Goal: Find specific page/section: Find specific page/section

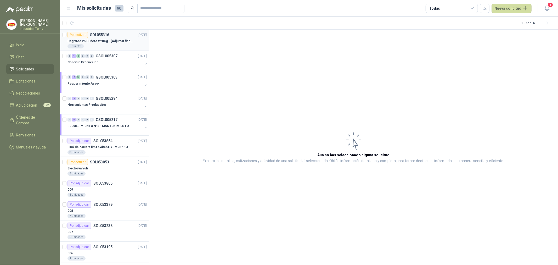
click at [104, 45] on div "6 Cuñetes" at bounding box center [106, 46] width 79 height 4
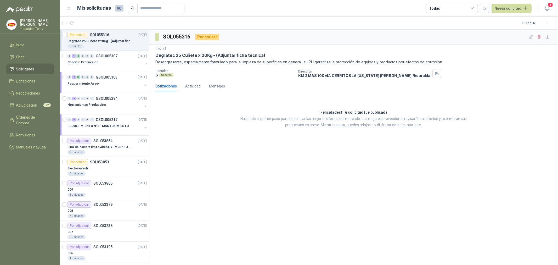
drag, startPoint x: 101, startPoint y: 47, endPoint x: 104, endPoint y: 44, distance: 3.9
click at [102, 46] on div "6 Cuñetes" at bounding box center [106, 46] width 79 height 4
click at [551, 5] on span "1" at bounding box center [550, 4] width 6 height 5
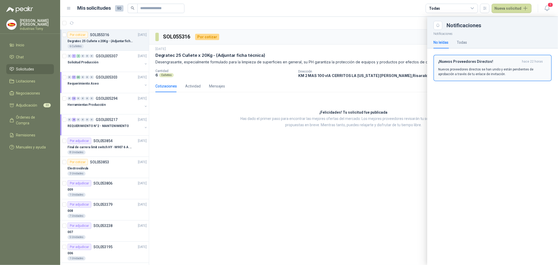
click at [496, 70] on p "Nuevos proveedores directos se han unido y están pendientes de aprobación a tra…" at bounding box center [492, 71] width 109 height 9
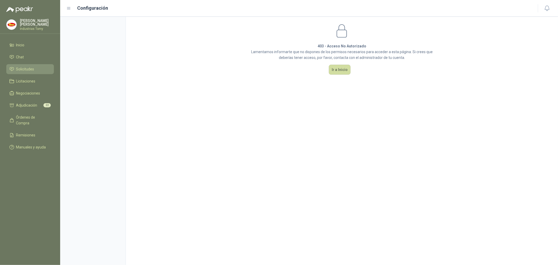
click at [34, 66] on span "Solicitudes" at bounding box center [25, 69] width 18 height 6
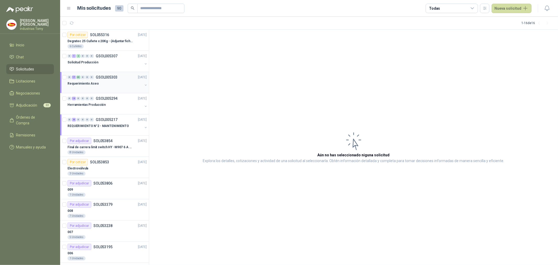
click at [106, 85] on div "Requerimiento Aseo" at bounding box center [104, 83] width 75 height 6
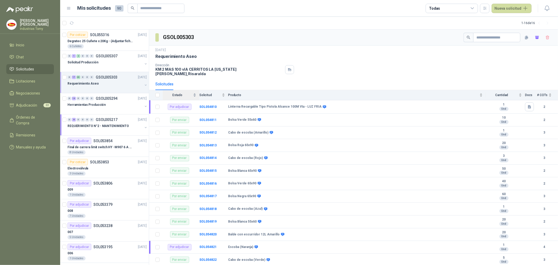
click at [194, 92] on div "Estado" at bounding box center [179, 94] width 33 height 5
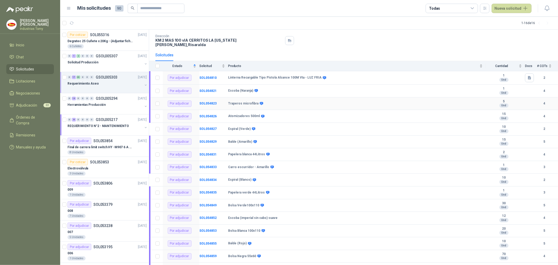
scroll to position [58, 0]
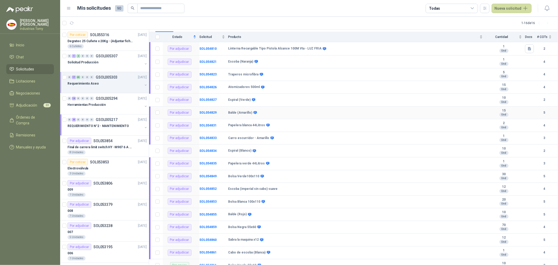
click at [238, 111] on b "Balde (Amarillo)" at bounding box center [240, 113] width 24 height 4
click at [210, 111] on b "SOL054829" at bounding box center [207, 113] width 17 height 4
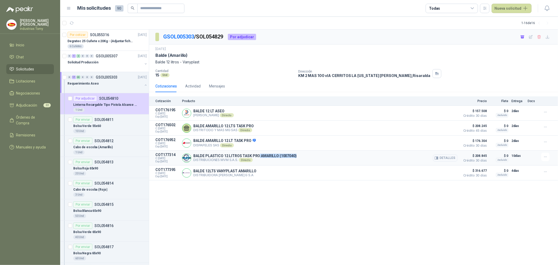
drag, startPoint x: 294, startPoint y: 156, endPoint x: 257, endPoint y: 155, distance: 36.9
click at [257, 155] on p "BALDE PLASTICO 12 LITROS TASK PRO AMARILLO (1007040)" at bounding box center [244, 156] width 103 height 4
drag, startPoint x: 210, startPoint y: 157, endPoint x: 279, endPoint y: 155, distance: 69.6
click at [278, 155] on p "BALDE PLASTICO 12 LITROS TASK PRO AMARILLO (1007040)" at bounding box center [244, 156] width 103 height 4
click at [286, 156] on p "BALDE PLASTICO 12 LITROS TASK PRO AMARILLO (1007040)" at bounding box center [244, 156] width 103 height 4
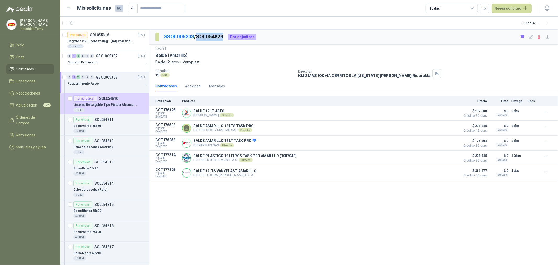
drag, startPoint x: 226, startPoint y: 37, endPoint x: 199, endPoint y: 33, distance: 27.5
click at [199, 33] on p "GSOL005303 / SOL054829" at bounding box center [193, 37] width 60 height 8
copy p "SOL054829"
click at [40, 102] on li "Adjudicación 22" at bounding box center [29, 105] width 41 height 6
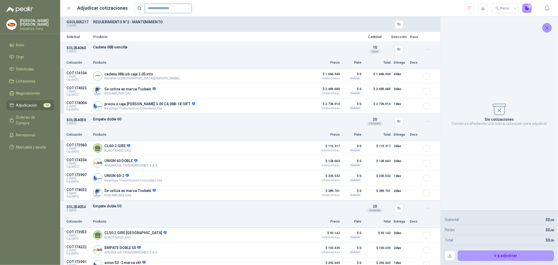
click at [166, 11] on input "text" at bounding box center [166, 8] width 37 height 9
paste input "*********"
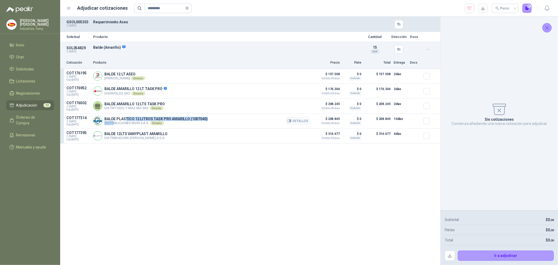
drag, startPoint x: 113, startPoint y: 121, endPoint x: 125, endPoint y: 121, distance: 11.8
click at [125, 121] on div "BALDE PLASTICO 12 LITROS TASK PRO AMARILLO (1007040) DISTRIBUCIONES MVM S.A.S. …" at bounding box center [155, 121] width 103 height 8
click at [132, 174] on div "Solicitud Producto Cantidad Dirección Docs SOL054829 C: [DATE] Balde (Amarillo)…" at bounding box center [250, 141] width 380 height 248
drag, startPoint x: 72, startPoint y: 122, endPoint x: 79, endPoint y: 123, distance: 6.9
click at [79, 123] on span "C: [DATE]" at bounding box center [78, 121] width 24 height 3
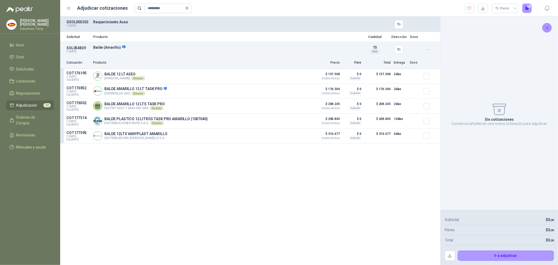
click at [186, 194] on div "Solicitud Producto Cantidad Dirección Docs SOL054829 C: [DATE] Balde (Amarillo)…" at bounding box center [250, 141] width 380 height 248
click at [187, 194] on div "Solicitud Producto Cantidad Dirección Docs SOL054829 C: [DATE] Balde (Amarillo)…" at bounding box center [250, 141] width 380 height 248
click at [255, 190] on div "Solicitud Producto Cantidad Dirección Docs SOL054829 C: [DATE] Balde (Amarillo)…" at bounding box center [250, 141] width 380 height 248
click at [260, 197] on div "Solicitud Producto Cantidad Dirección Docs SOL054829 C: [DATE] Balde (Amarillo)…" at bounding box center [250, 141] width 380 height 248
click at [258, 213] on div "Solicitud Producto Cantidad Dirección Docs SOL054829 C: [DATE] Balde (Amarillo)…" at bounding box center [250, 141] width 380 height 248
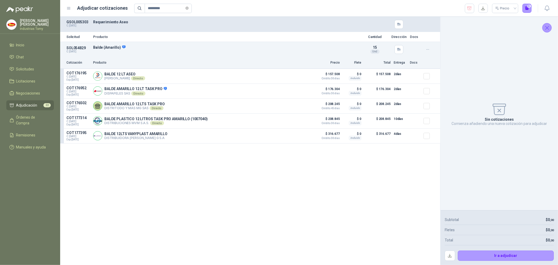
click at [343, 216] on div "Solicitud Producto Cantidad Dirección Docs SOL054829 C: [DATE] Balde (Amarillo)…" at bounding box center [250, 141] width 380 height 248
click at [394, 220] on div "Solicitud Producto Cantidad Dirección Docs SOL054829 C: [DATE] Balde (Amarillo)…" at bounding box center [250, 141] width 380 height 248
click at [454, 221] on p "Subtotal" at bounding box center [452, 220] width 14 height 6
click at [359, 196] on div "Solicitud Producto Cantidad Dirección Docs SOL054829 C: [DATE] Balde (Amarillo)…" at bounding box center [250, 141] width 380 height 248
click at [31, 104] on span "Adjudicación" at bounding box center [26, 105] width 21 height 6
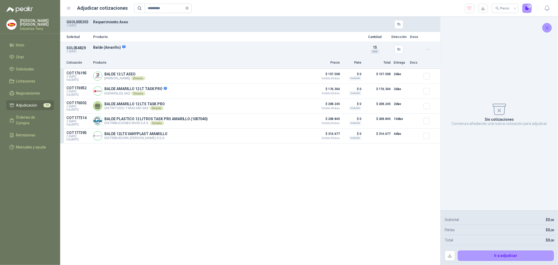
click at [31, 104] on span "Adjudicación" at bounding box center [26, 105] width 21 height 6
drag, startPoint x: 167, startPoint y: 9, endPoint x: 158, endPoint y: 11, distance: 9.1
click at [158, 11] on input "*********" at bounding box center [166, 8] width 37 height 9
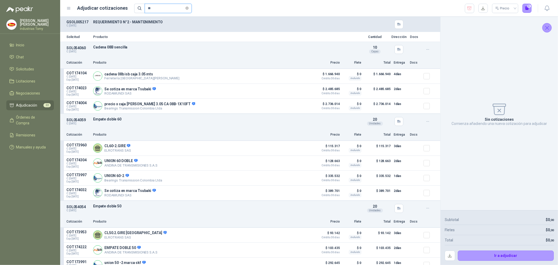
type input "*"
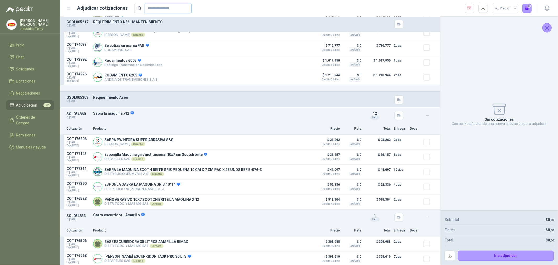
scroll to position [785, 0]
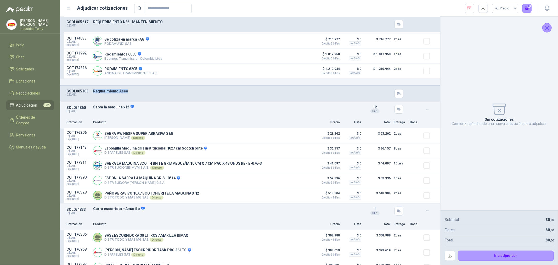
drag, startPoint x: 93, startPoint y: 91, endPoint x: 131, endPoint y: 91, distance: 37.9
click at [130, 91] on p "Requerimiento Aseo" at bounding box center [225, 91] width 265 height 4
copy p "Requerimiento Aseo"
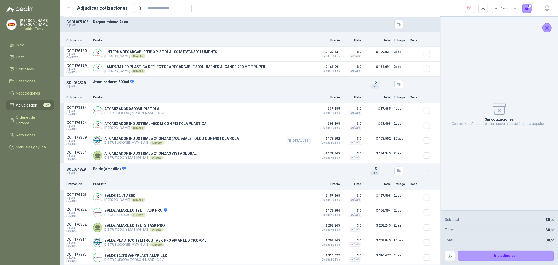
scroll to position [1948, 0]
click at [164, 7] on input "text" at bounding box center [166, 8] width 37 height 9
paste input "**********"
type input "**********"
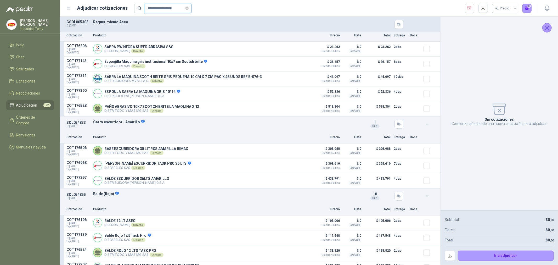
scroll to position [0, 0]
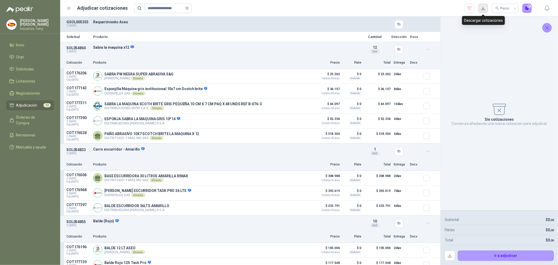
click at [483, 9] on button "button" at bounding box center [482, 8] width 9 height 9
